Goal: Task Accomplishment & Management: Manage account settings

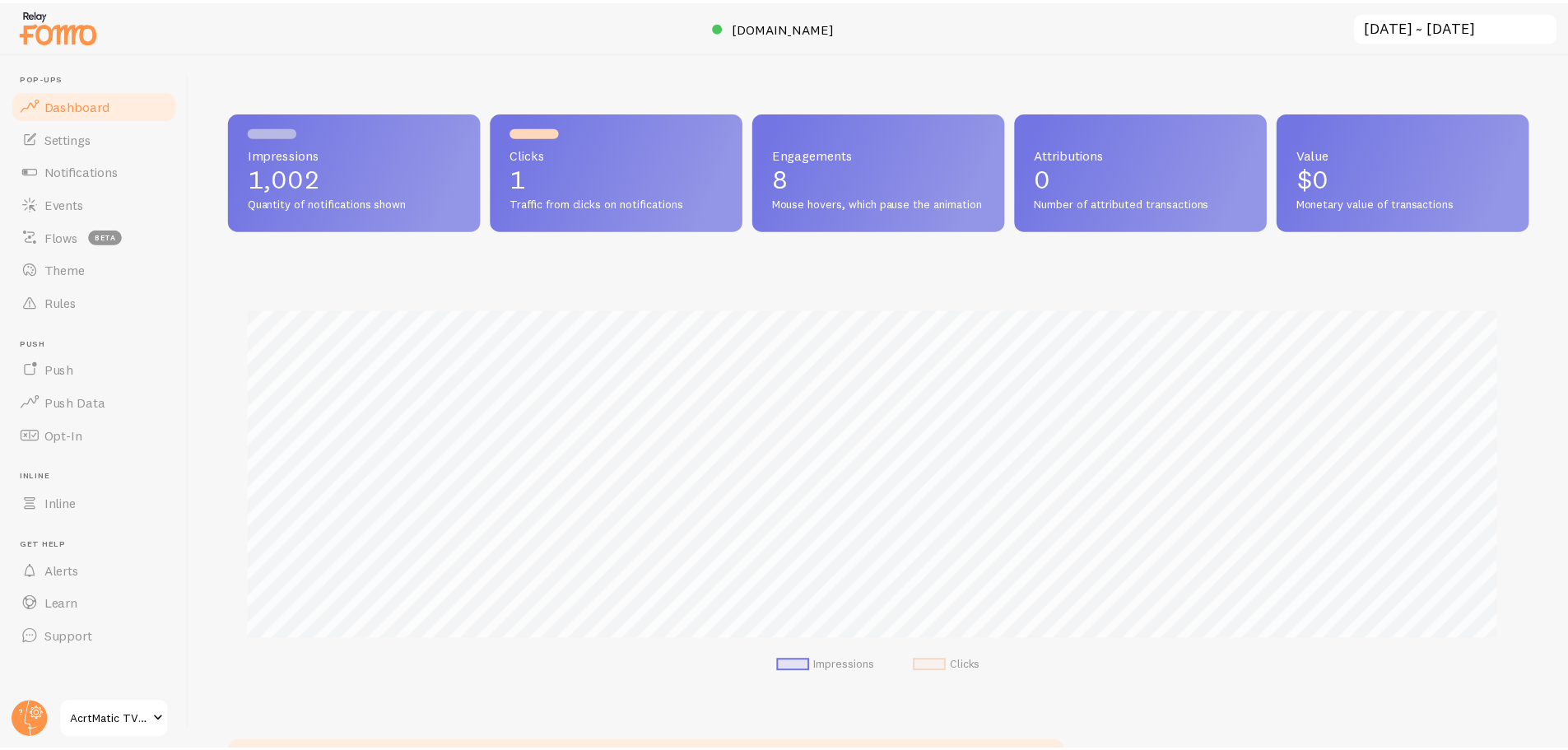
scroll to position [823074, 821840]
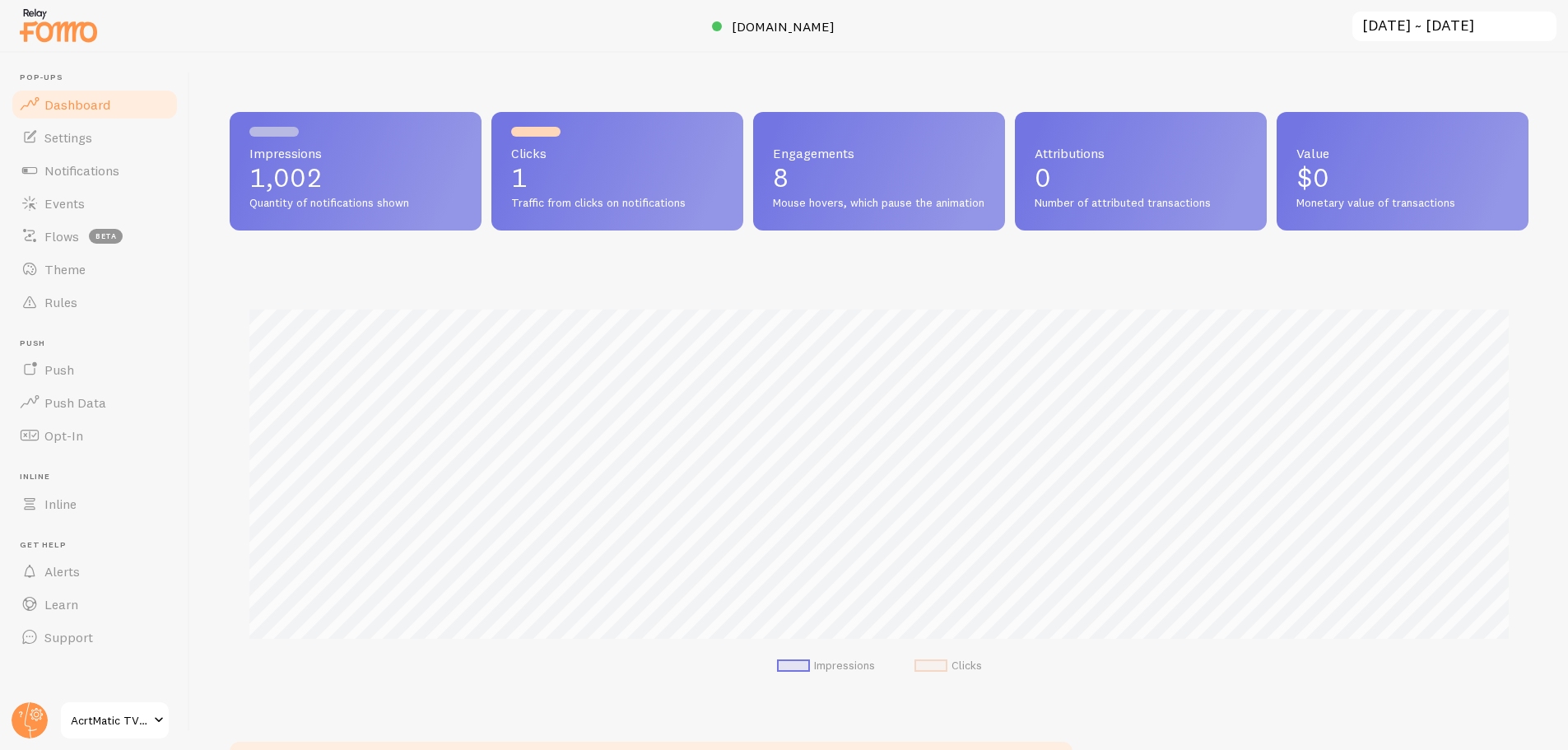
click at [782, 262] on div "Impressions 1,002 Quantity of notifications shown Clicks 1 Traffic from clicks …" at bounding box center [879, 406] width 1299 height 591
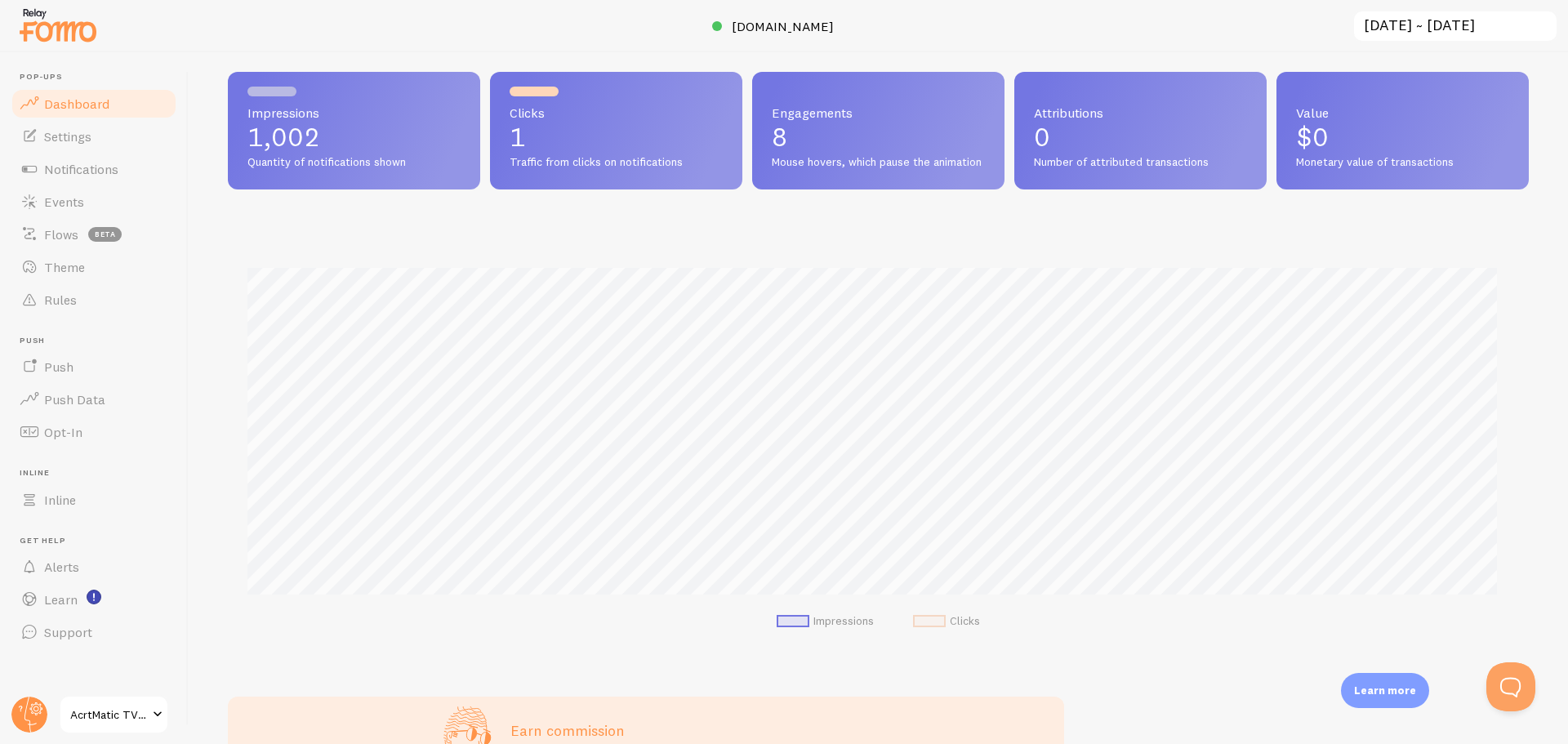
scroll to position [0, 0]
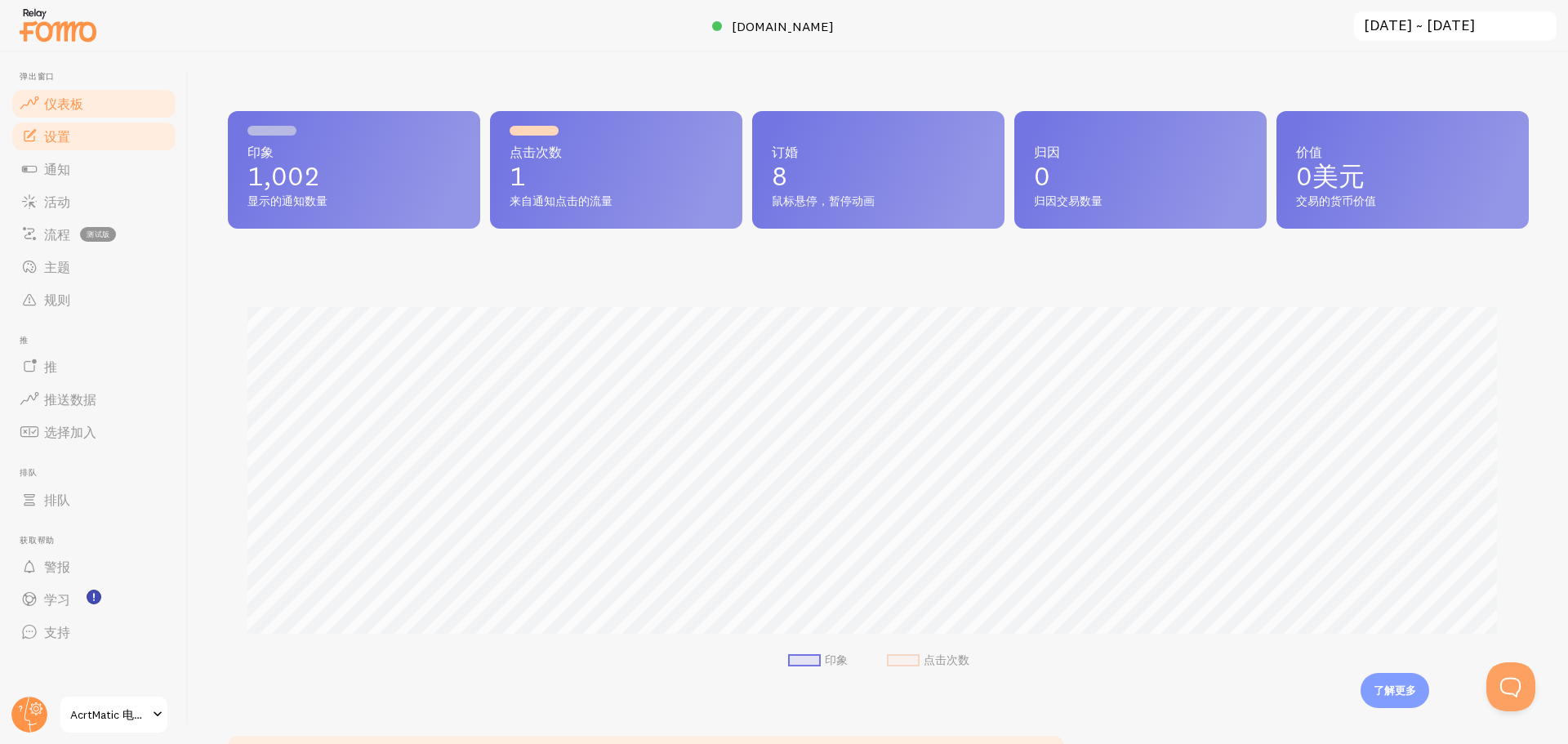
click at [125, 136] on link "设置" at bounding box center [94, 136] width 168 height 33
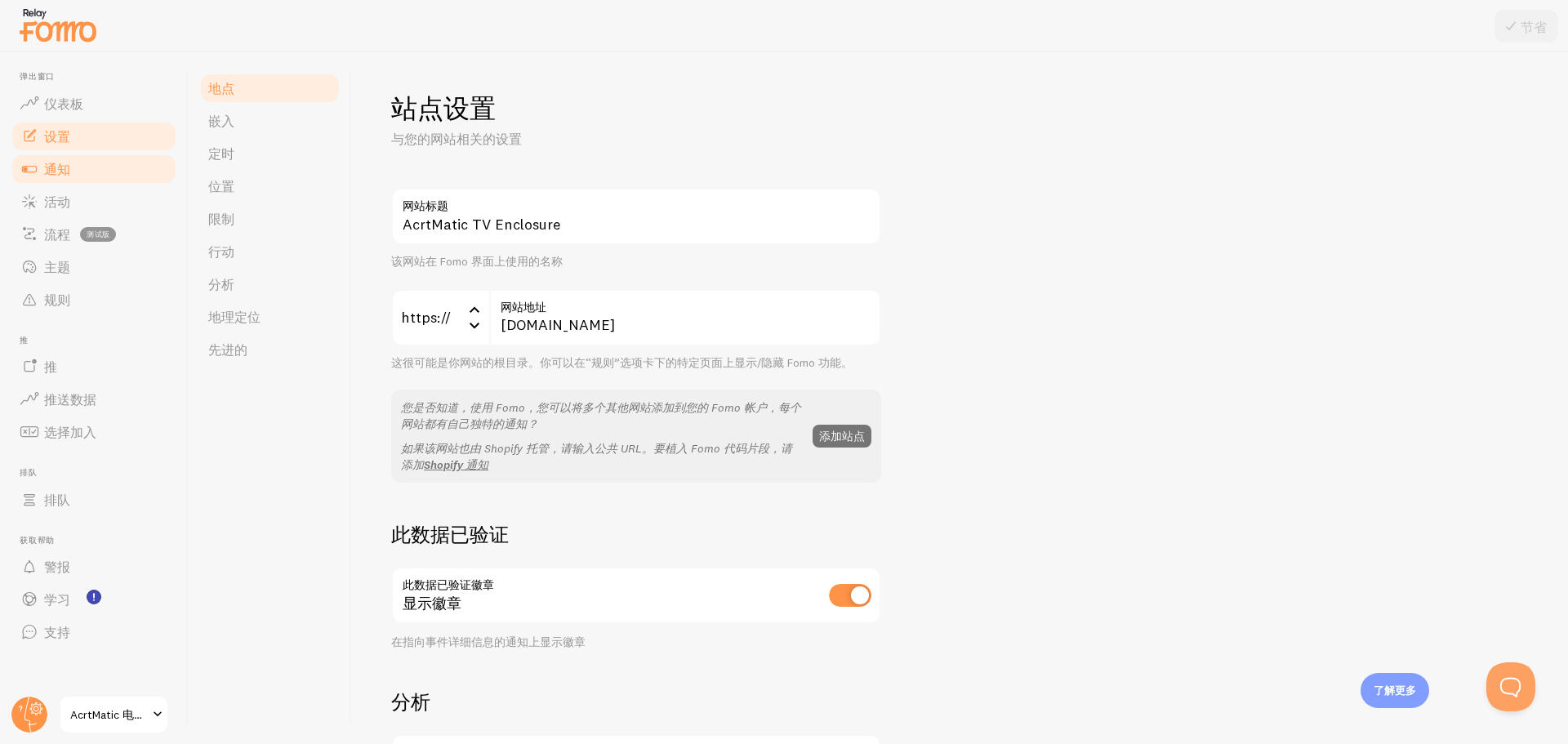
click at [112, 178] on link "通知" at bounding box center [94, 169] width 168 height 33
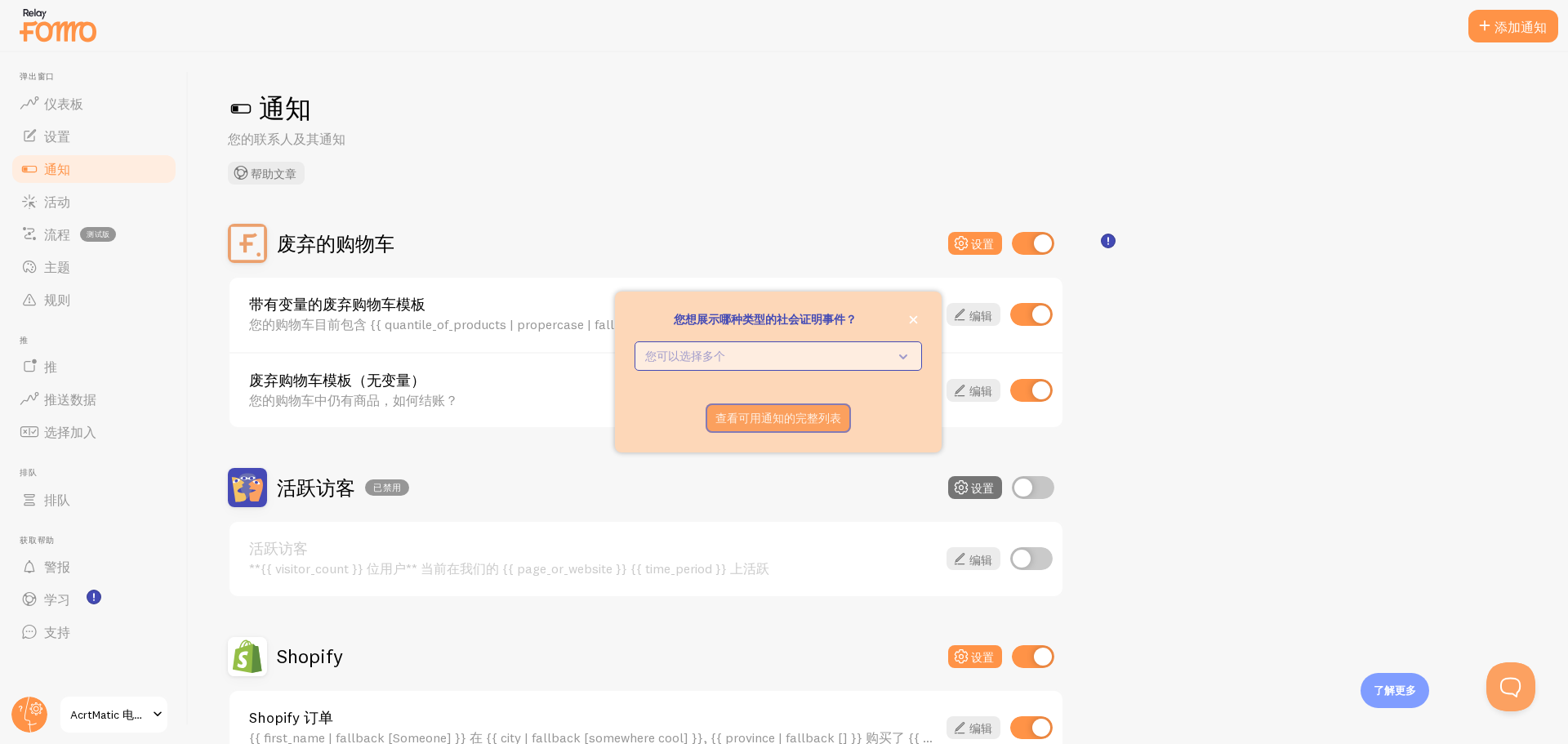
click at [748, 357] on p "您可以选择多个" at bounding box center [767, 356] width 243 height 17
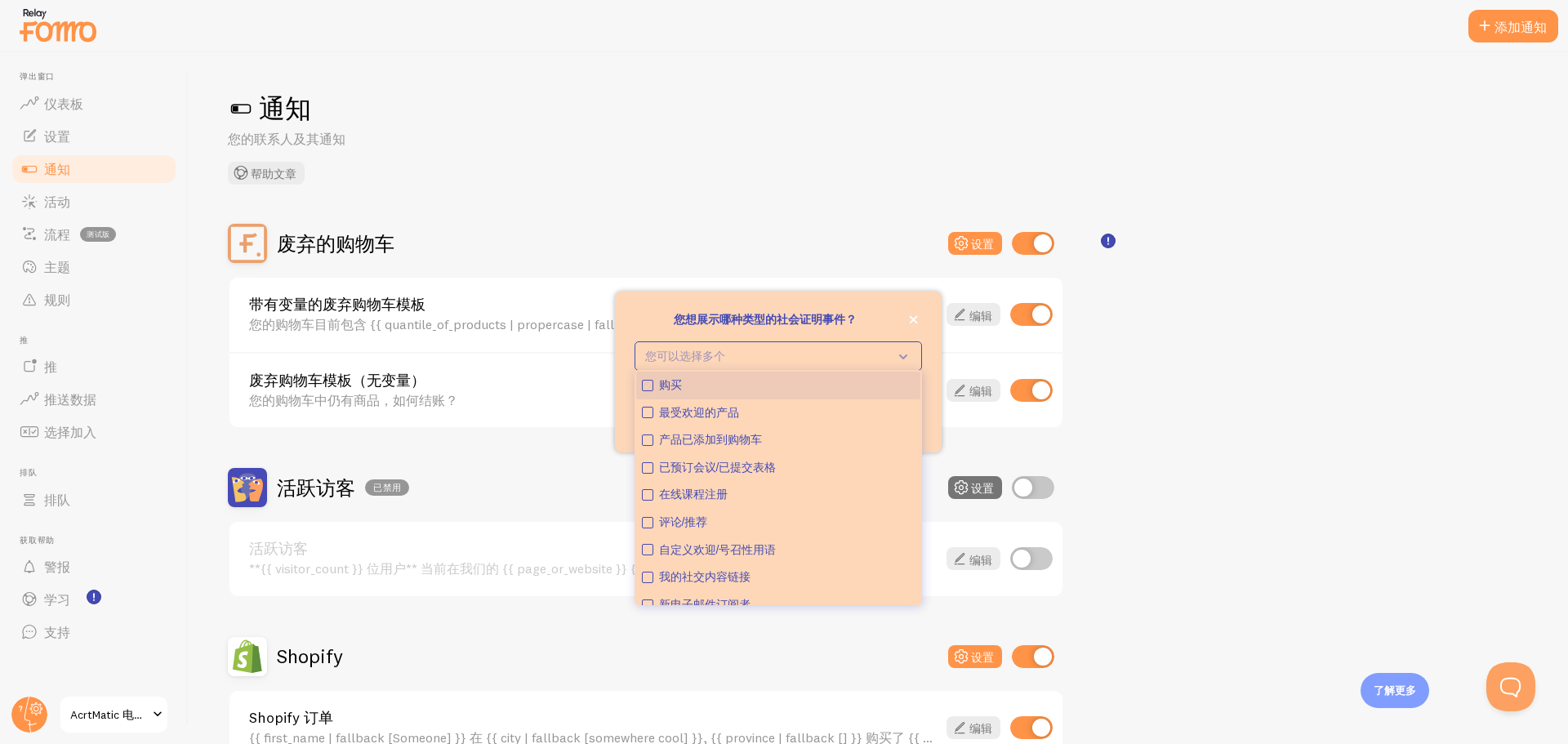
click at [753, 390] on div "购买" at bounding box center [786, 385] width 256 height 17
click at [848, 324] on font "您想展示哪种类型的社会证明事件？" at bounding box center [765, 319] width 183 height 13
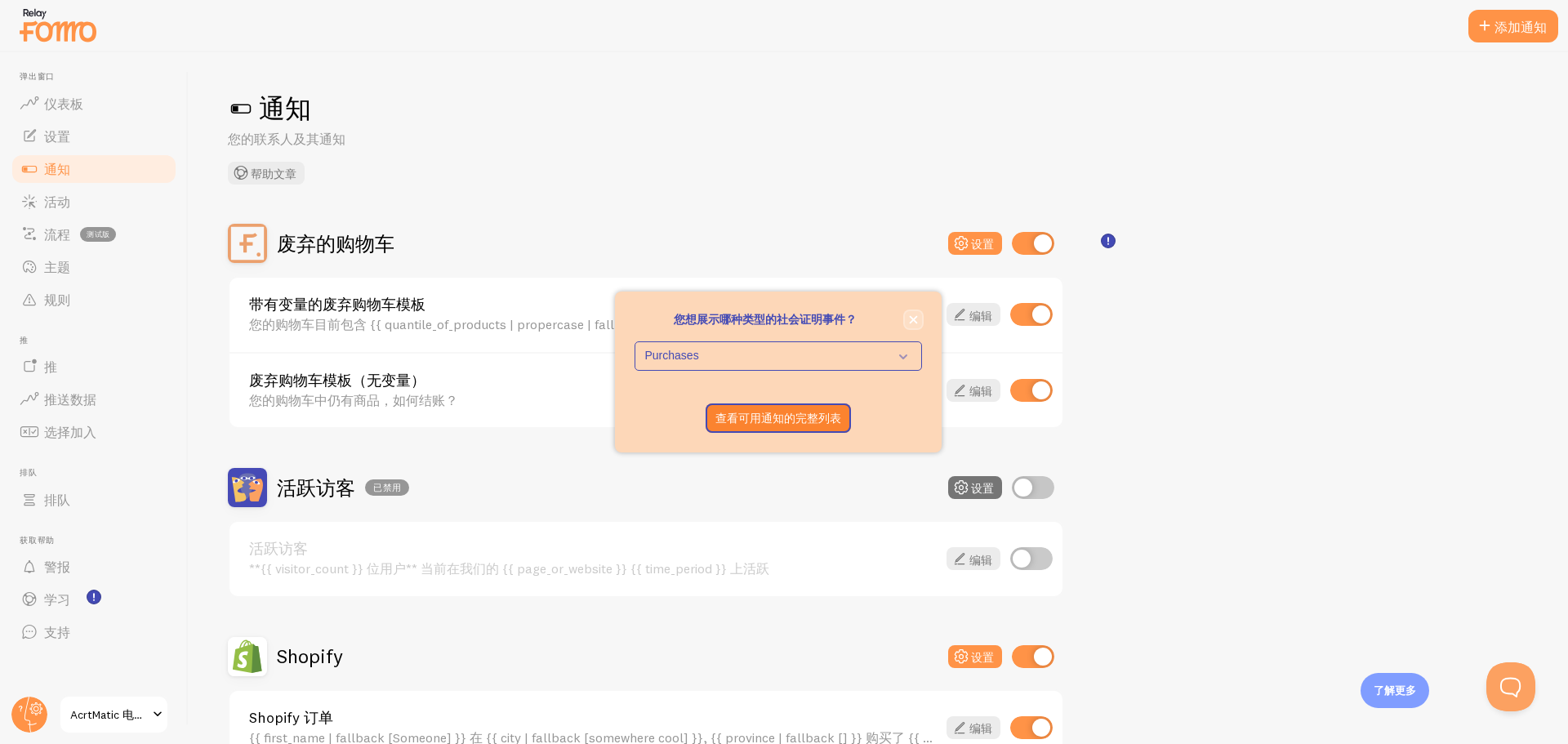
click at [906, 319] on button "关闭，" at bounding box center [913, 319] width 17 height 17
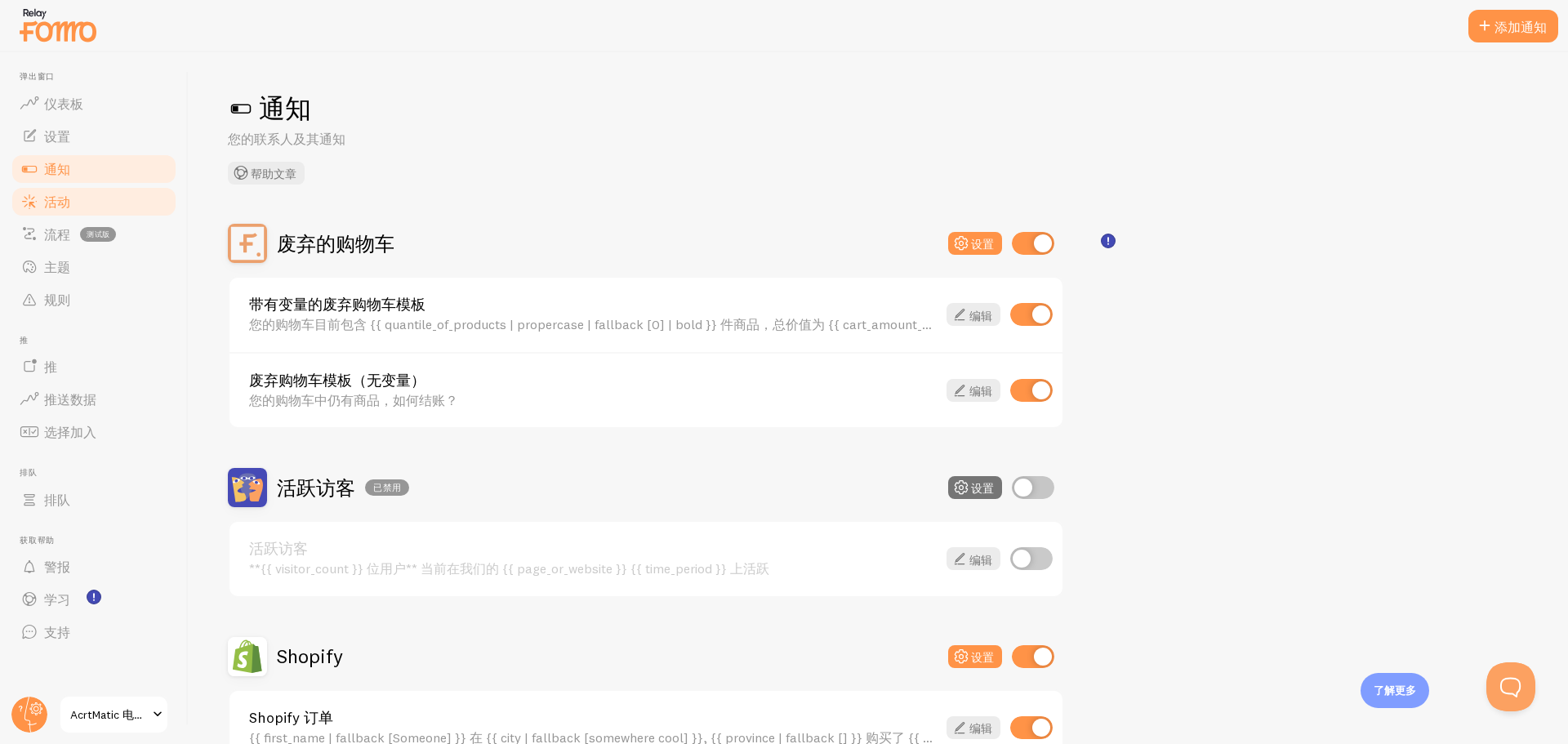
click at [81, 206] on link "活动" at bounding box center [94, 202] width 168 height 33
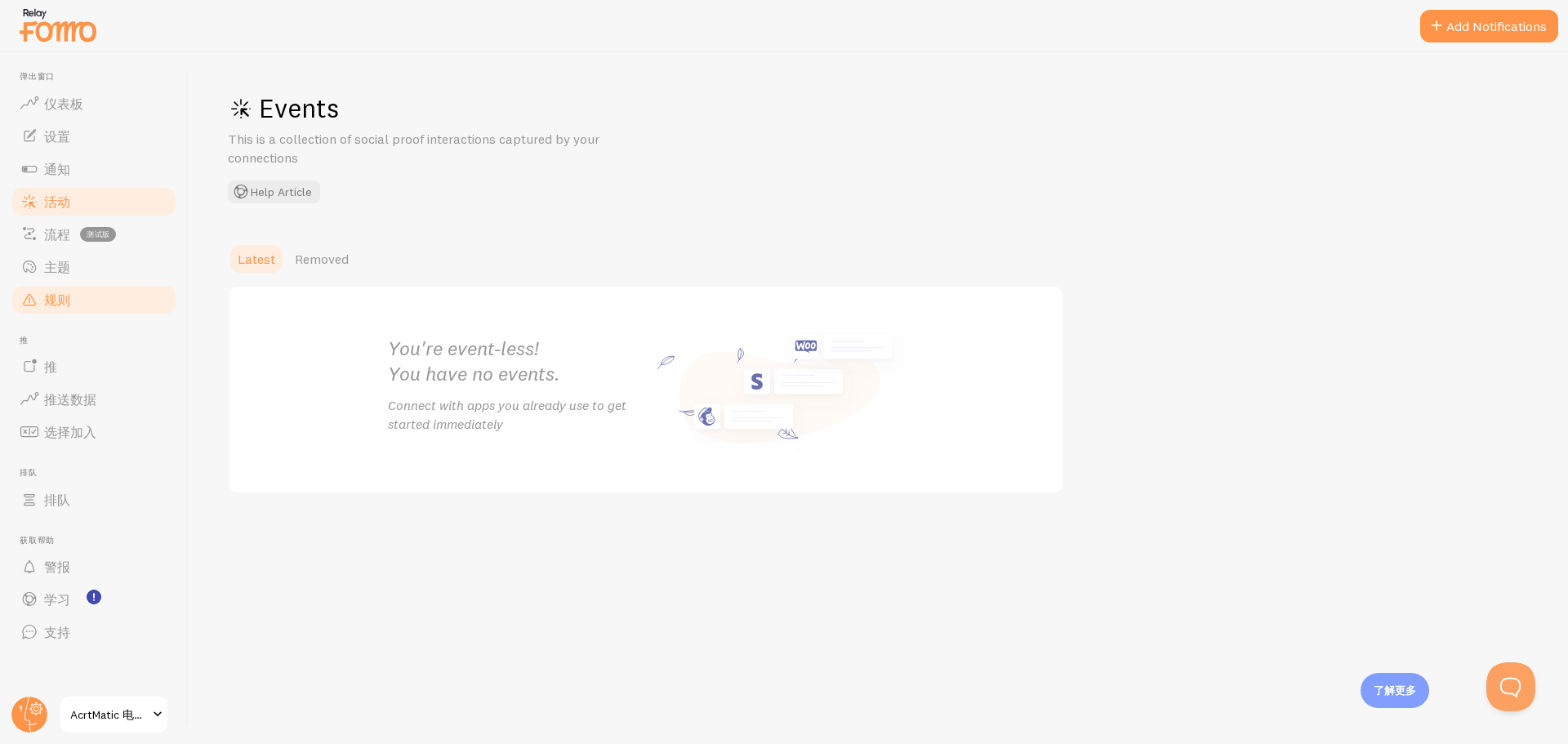
click at [127, 310] on link "规则" at bounding box center [94, 299] width 168 height 33
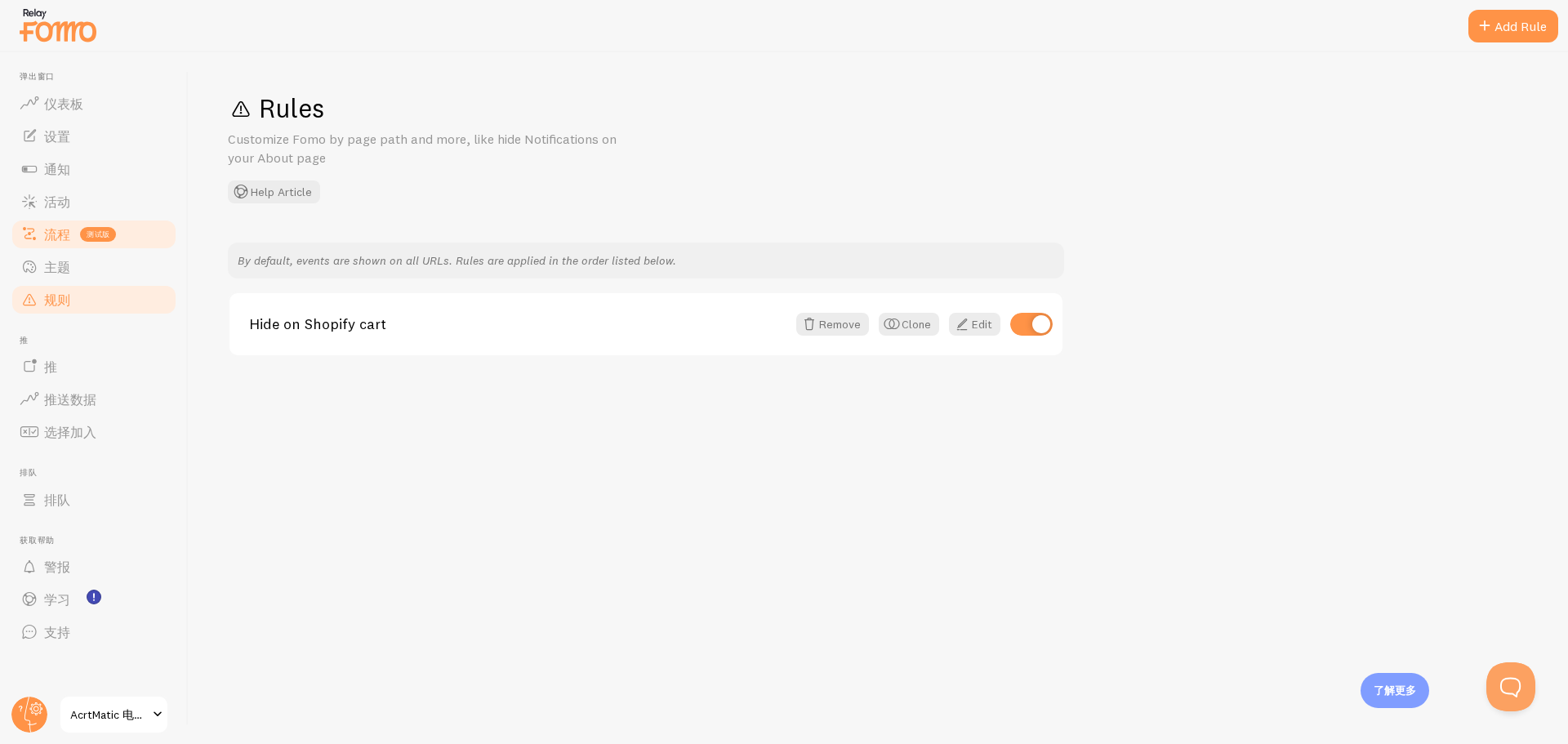
click at [60, 233] on font "流程" at bounding box center [57, 234] width 26 height 17
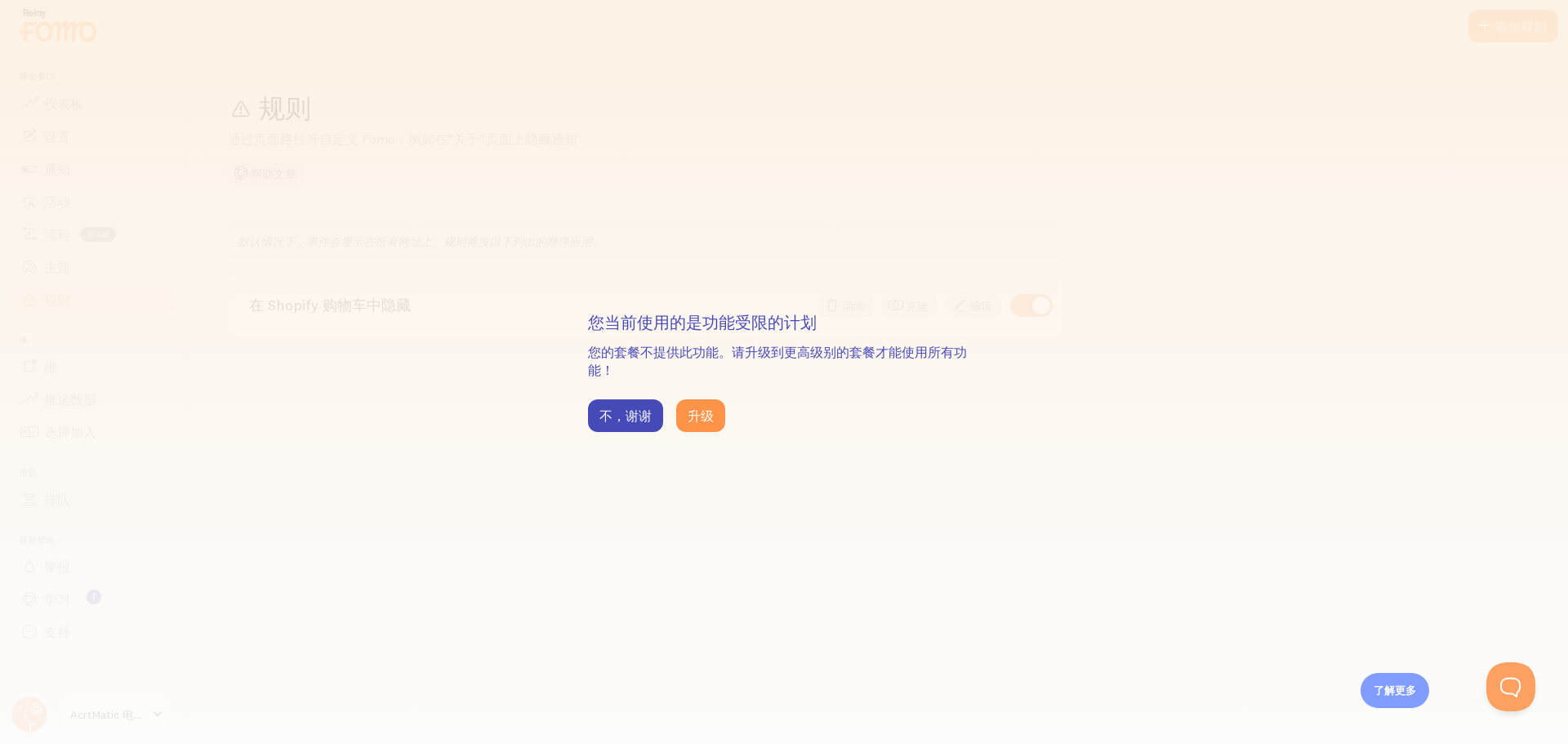
click at [428, 345] on div "您当前使用的是功能受限的计划 您的套餐不提供此功能。请升级到更高级别的套餐才能使用所有功能！ 不，谢谢 升级" at bounding box center [784, 372] width 1568 height 744
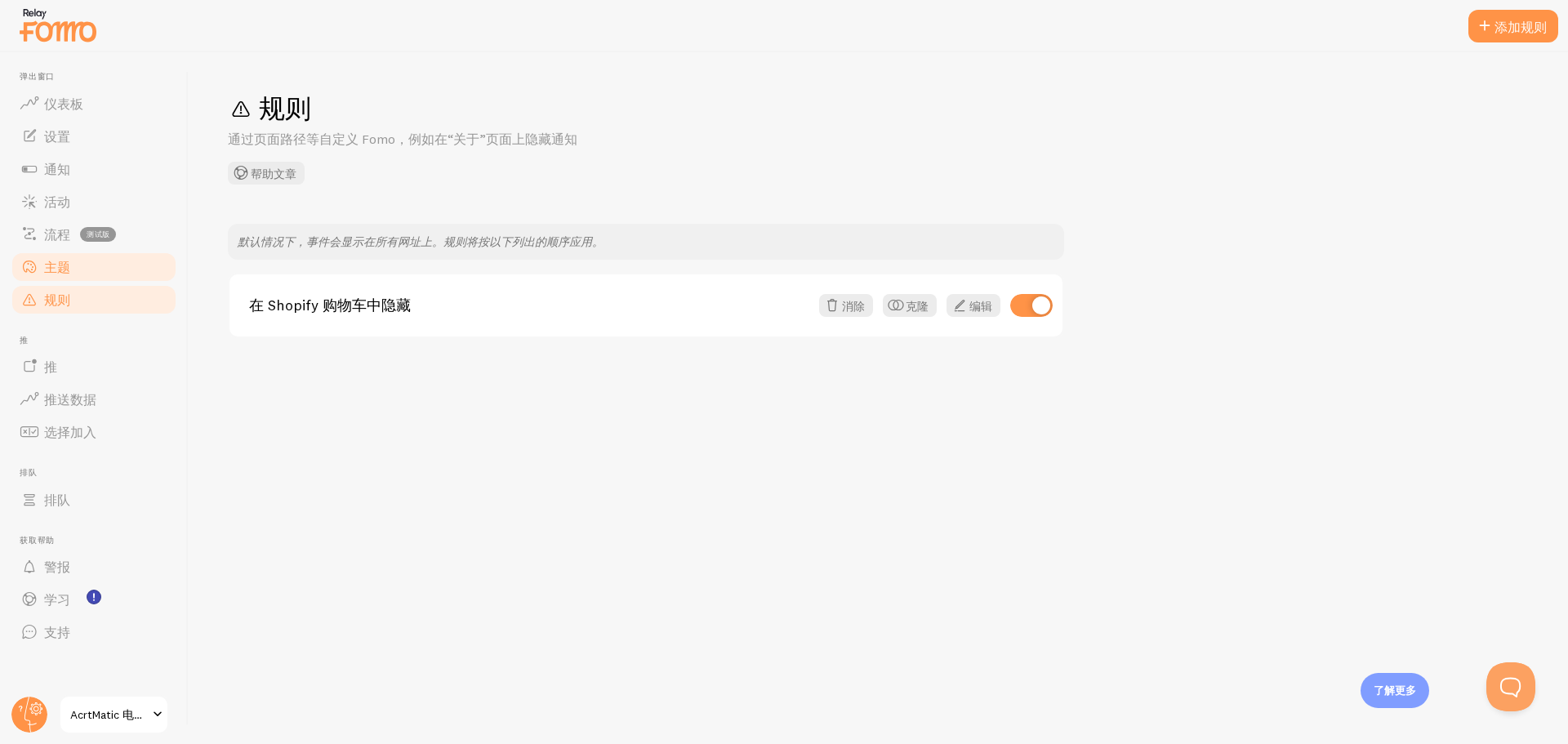
click at [78, 270] on link "主题" at bounding box center [94, 267] width 168 height 33
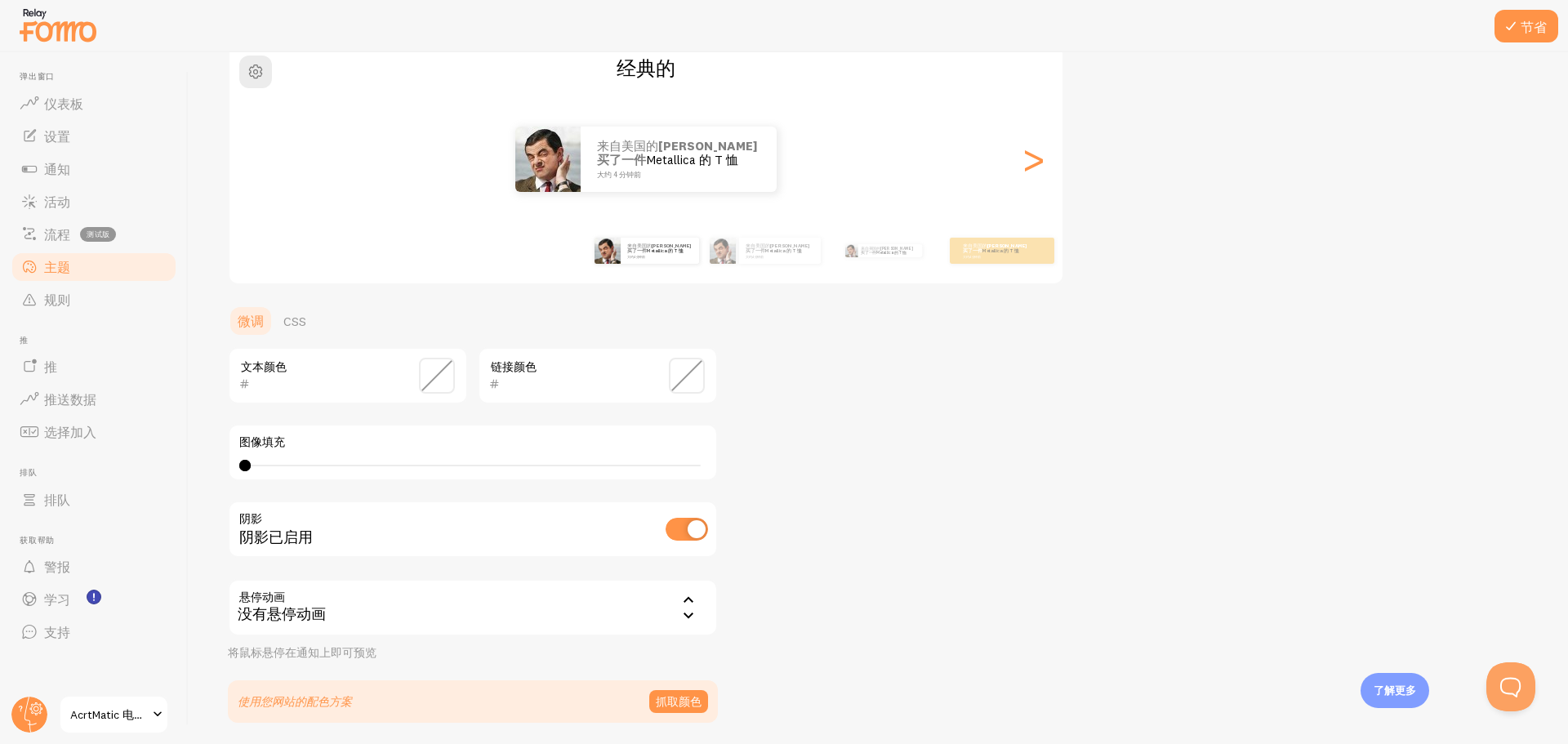
scroll to position [120, 0]
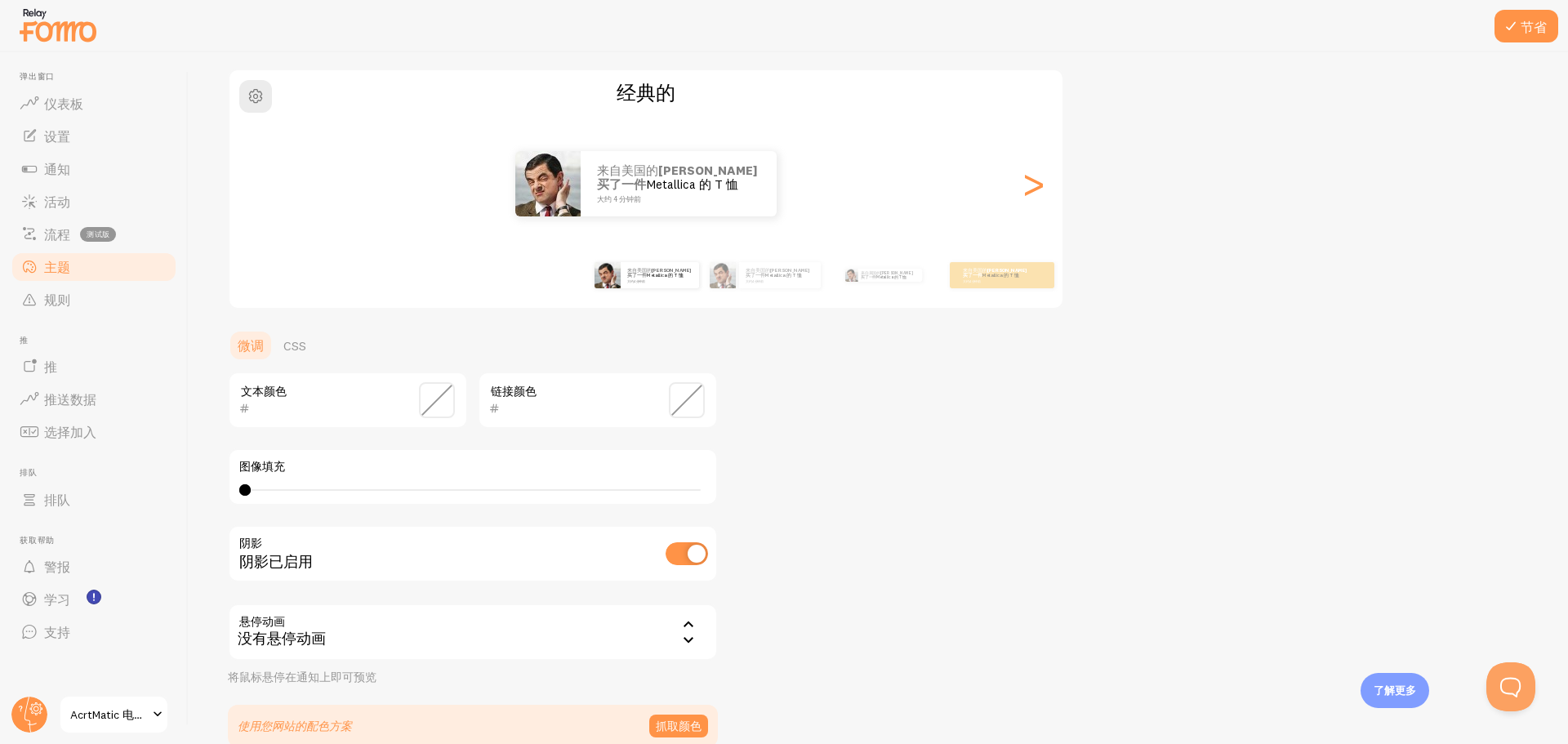
click at [450, 395] on span at bounding box center [437, 400] width 36 height 36
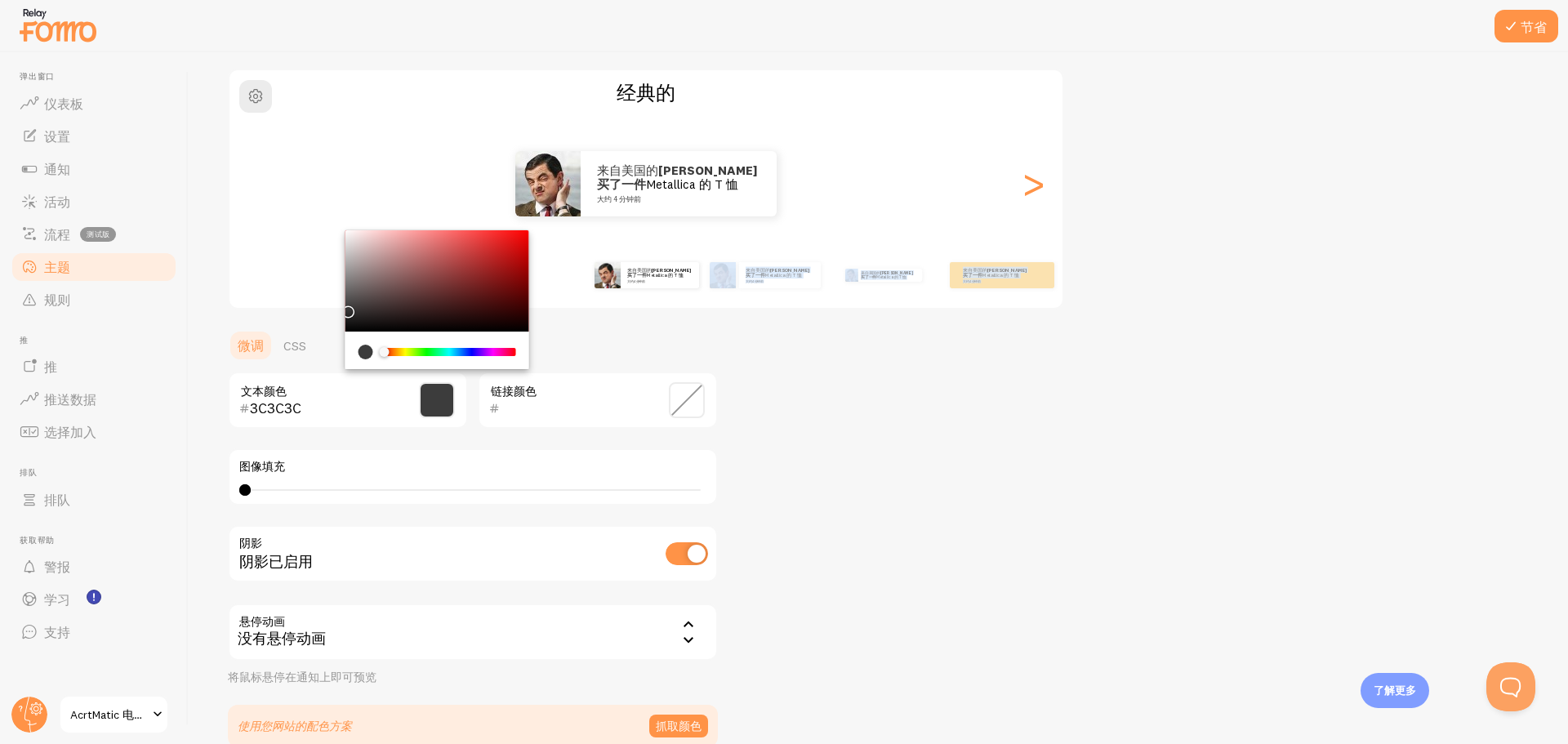
type input "3A3A3A"
drag, startPoint x: 357, startPoint y: 318, endPoint x: 337, endPoint y: 309, distance: 21.9
click at [337, 309] on div "主题 为您的通知选择一个主题 经典的 来自美国的 [PERSON_NAME]刚刚买了一件 Metallica 的 T 恤 大约 4 分钟前 来自美国的 [PE…" at bounding box center [878, 360] width 1301 height 776
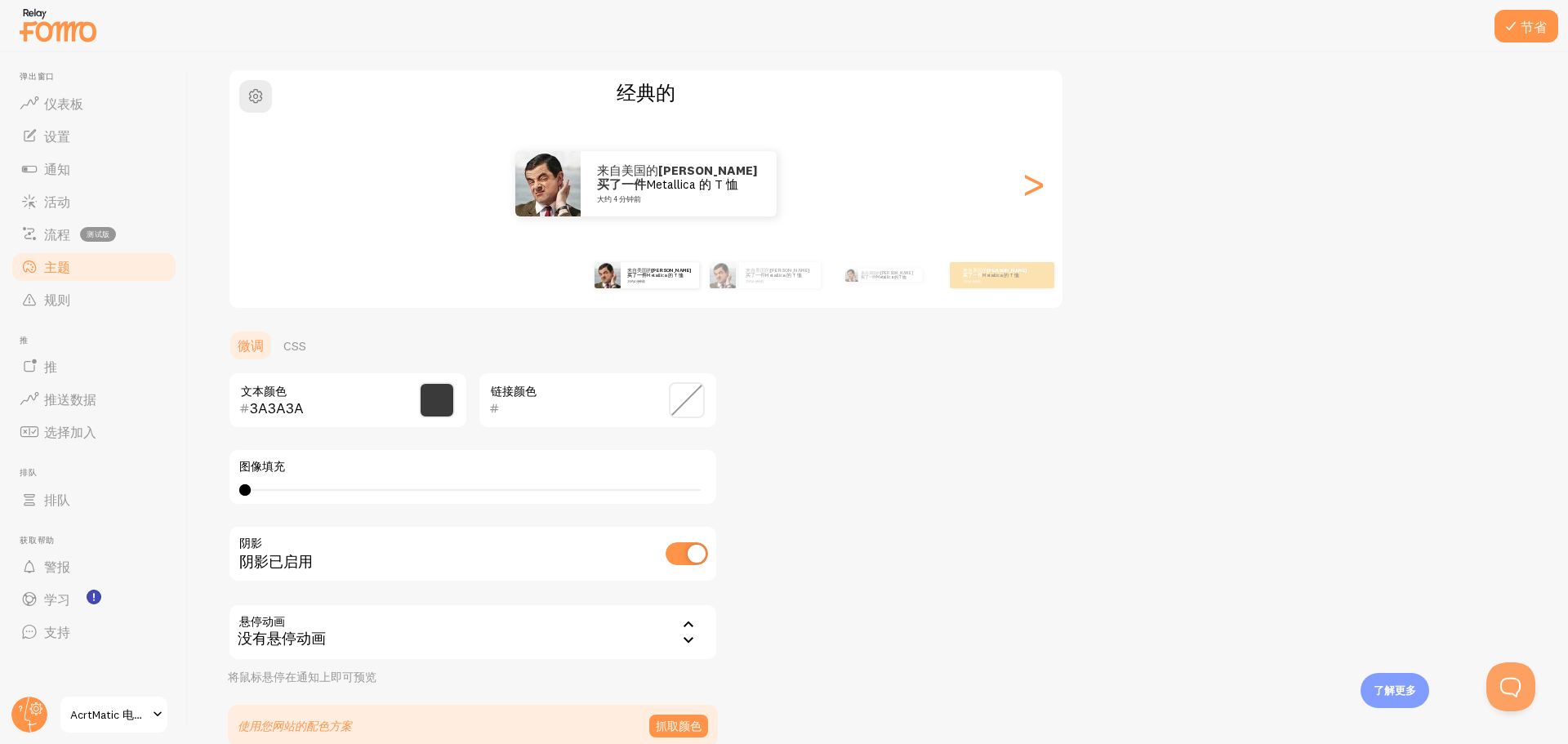
click at [662, 438] on div "3A3A3A 文本颜色 链接颜色 图像填充 0 0 - 未定义 阴影 阴影已启用 悬停动画 none 没有悬停动画 没有悬停动画 向前 漂浮 将鼠标悬停在通知…" at bounding box center [473, 528] width 490 height 313
click at [683, 411] on span at bounding box center [687, 400] width 36 height 36
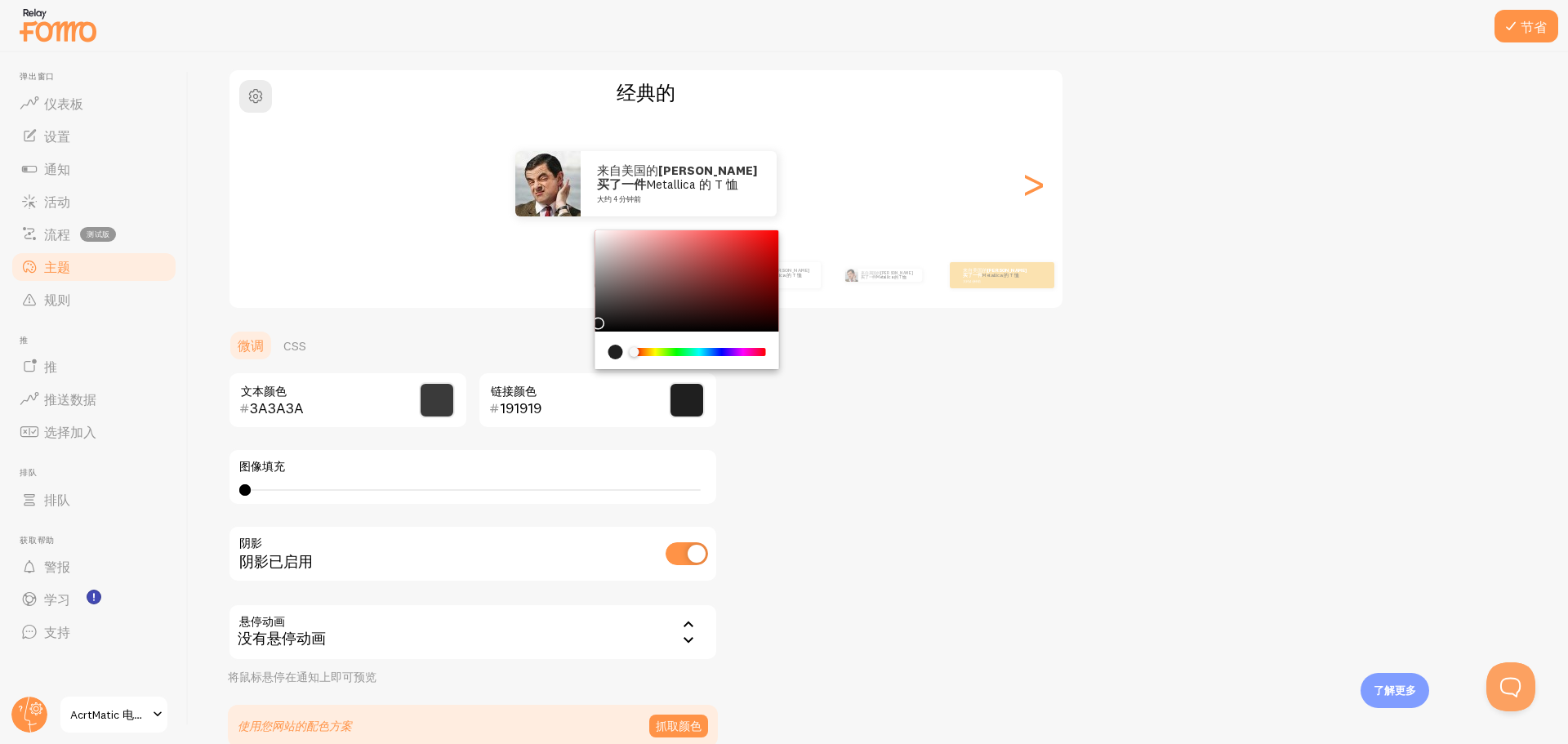
type input "1F1F1F"
drag, startPoint x: 606, startPoint y: 307, endPoint x: 595, endPoint y: 319, distance: 16.3
click at [596, 319] on div "Chrome color picker" at bounding box center [688, 281] width 184 height 102
click at [804, 482] on div "主题 为您的通知选择一个主题 经典的 来自美国的 [PERSON_NAME]刚刚买了一件 Metallica 的 T 恤 大约 4 分钟前 来自美国的 [PE…" at bounding box center [878, 360] width 1301 height 776
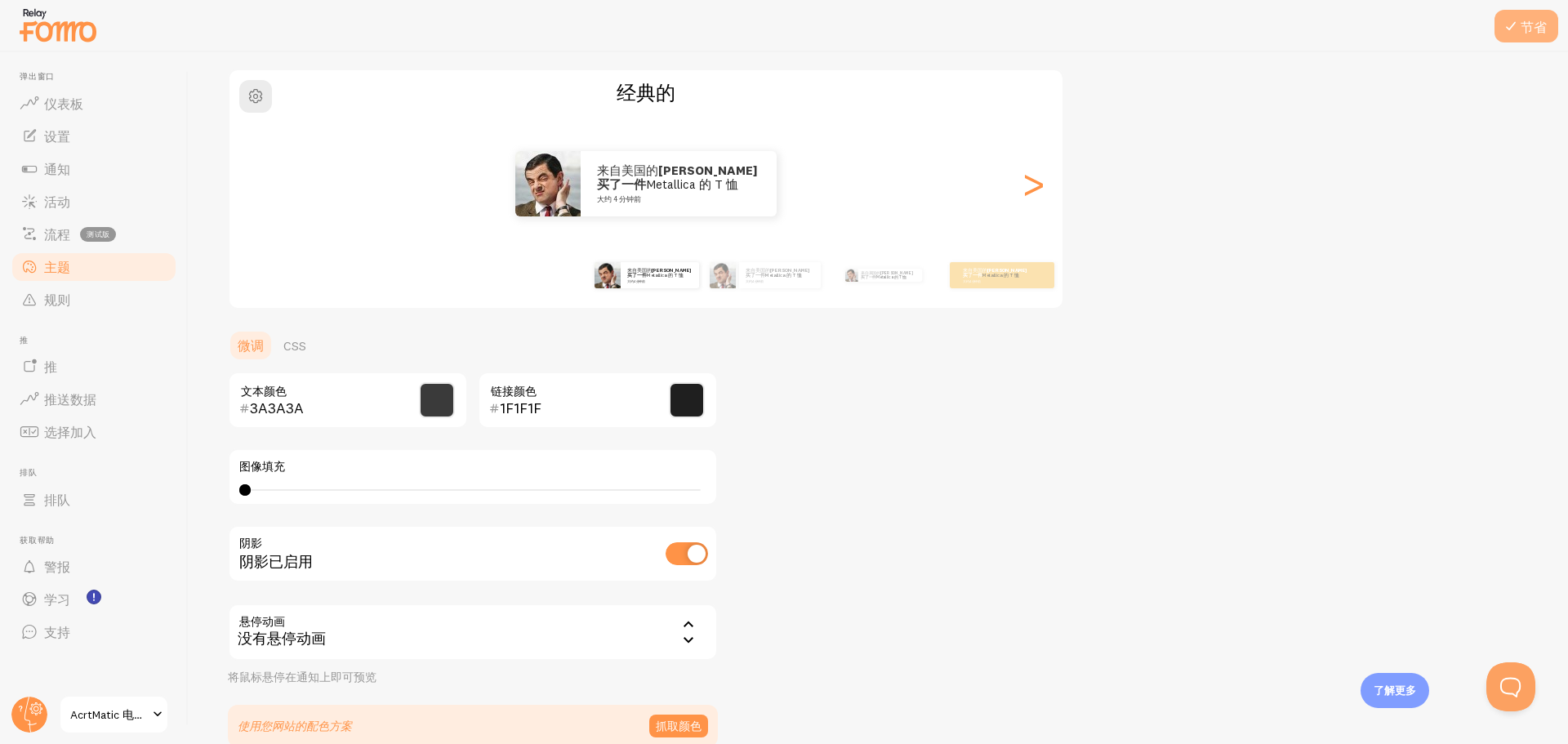
click at [1528, 41] on button "节省" at bounding box center [1527, 26] width 63 height 33
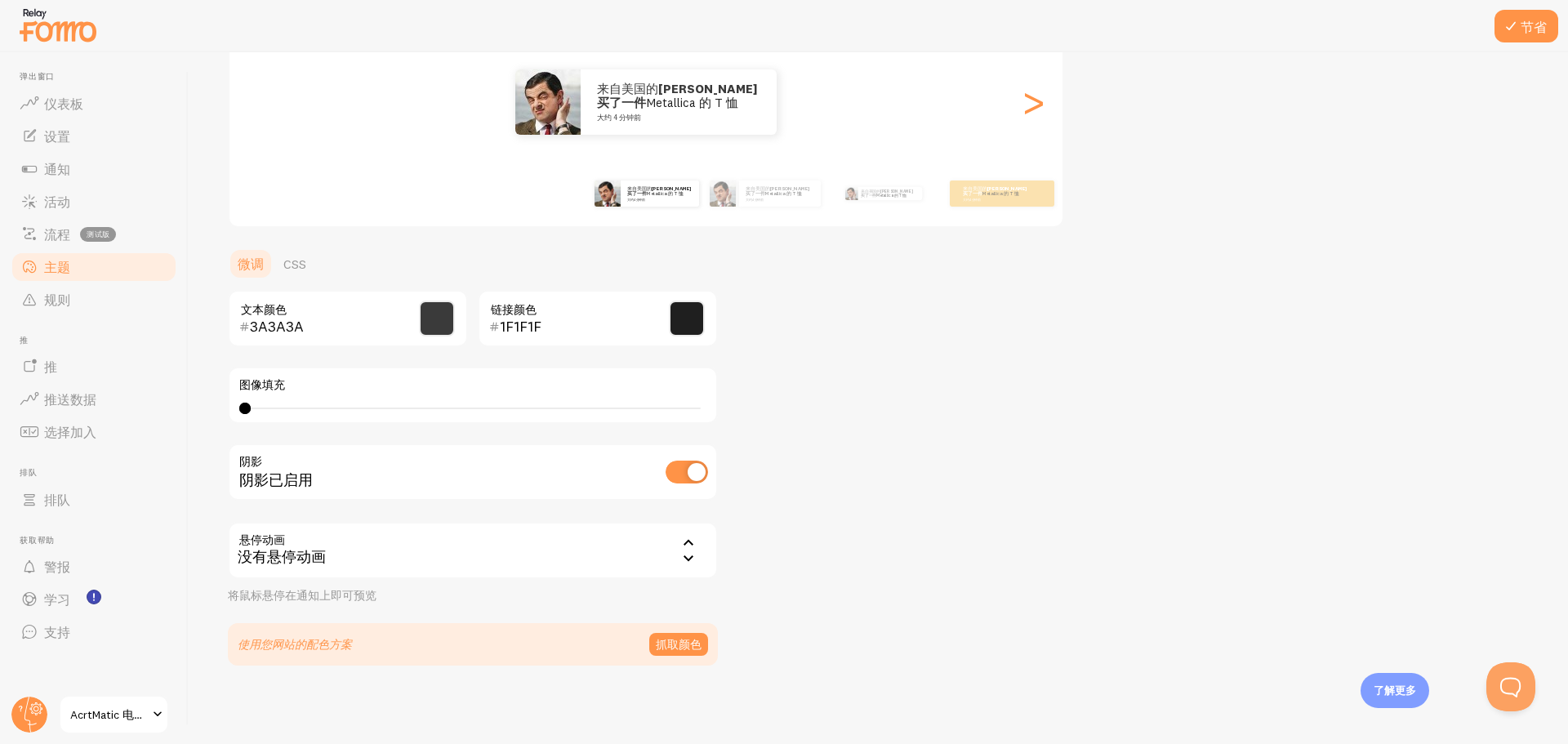
click at [647, 565] on div "没有悬停动画" at bounding box center [473, 550] width 490 height 57
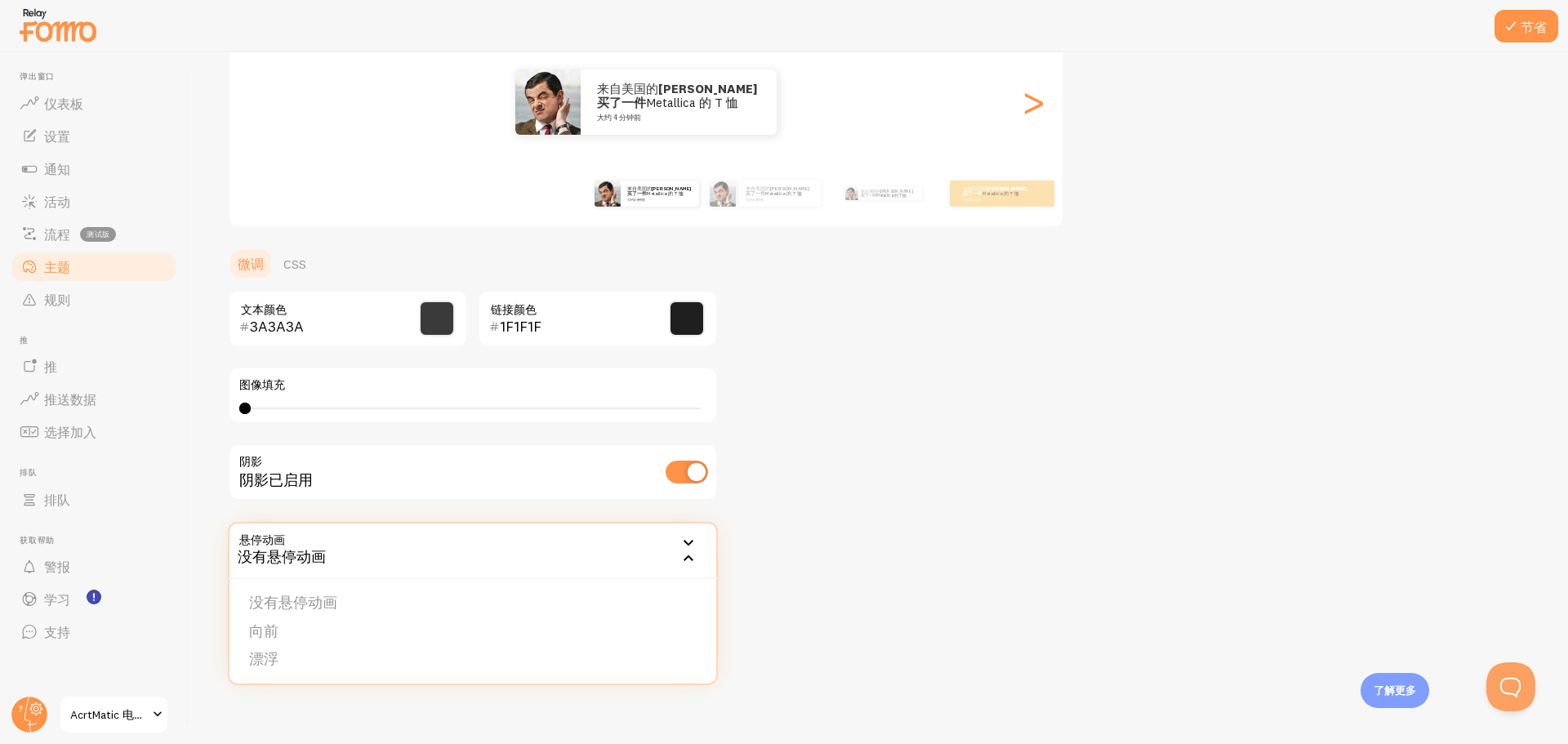
click at [862, 516] on div "主题 为您的通知选择一个主题 经典的 来自美国的 [PERSON_NAME]刚刚买了一件 Metallica 的 T 恤 大约 4 分钟前 来自美国的 [PE…" at bounding box center [878, 278] width 1301 height 776
